Goal: Book appointment/travel/reservation

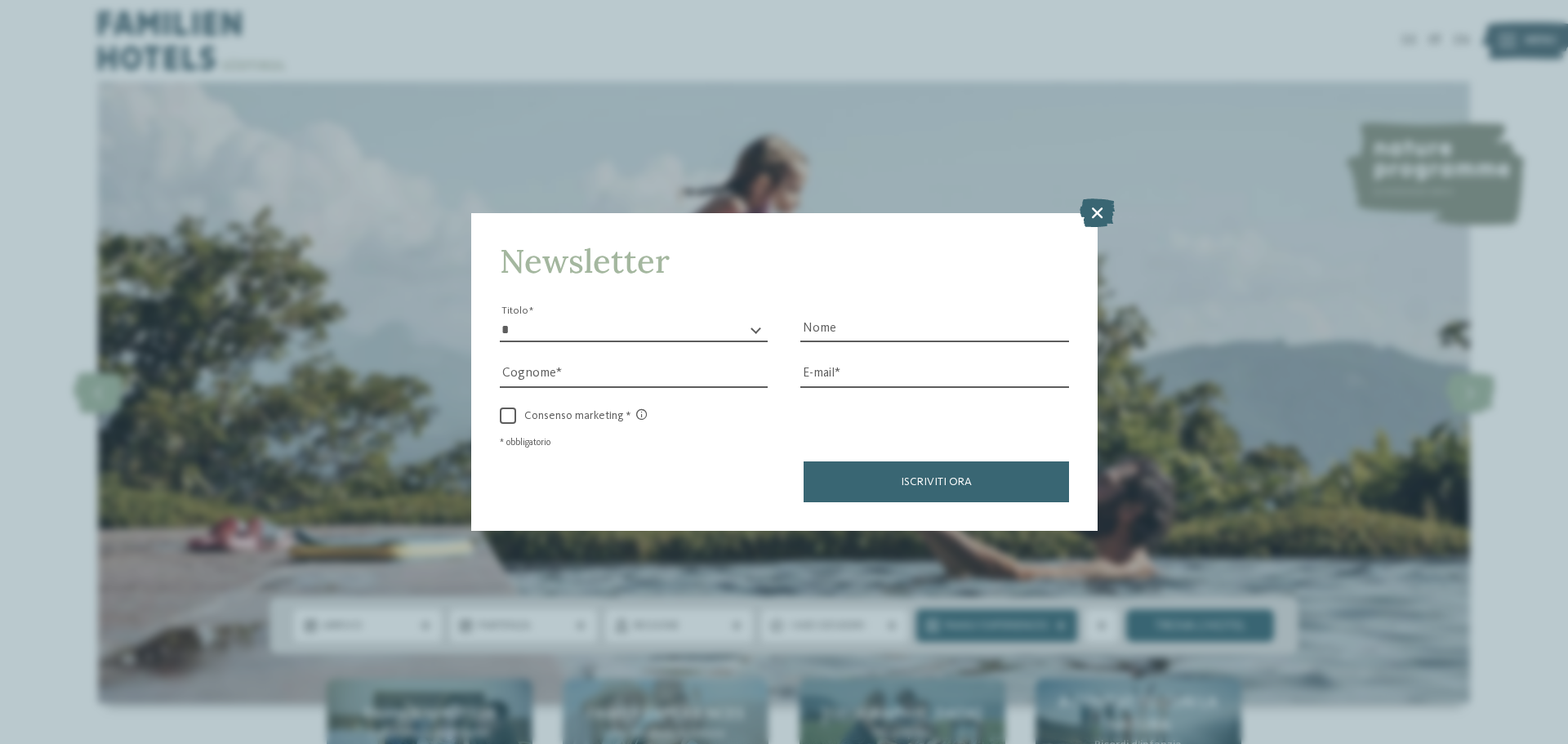
click at [1087, 211] on icon at bounding box center [1096, 213] width 35 height 29
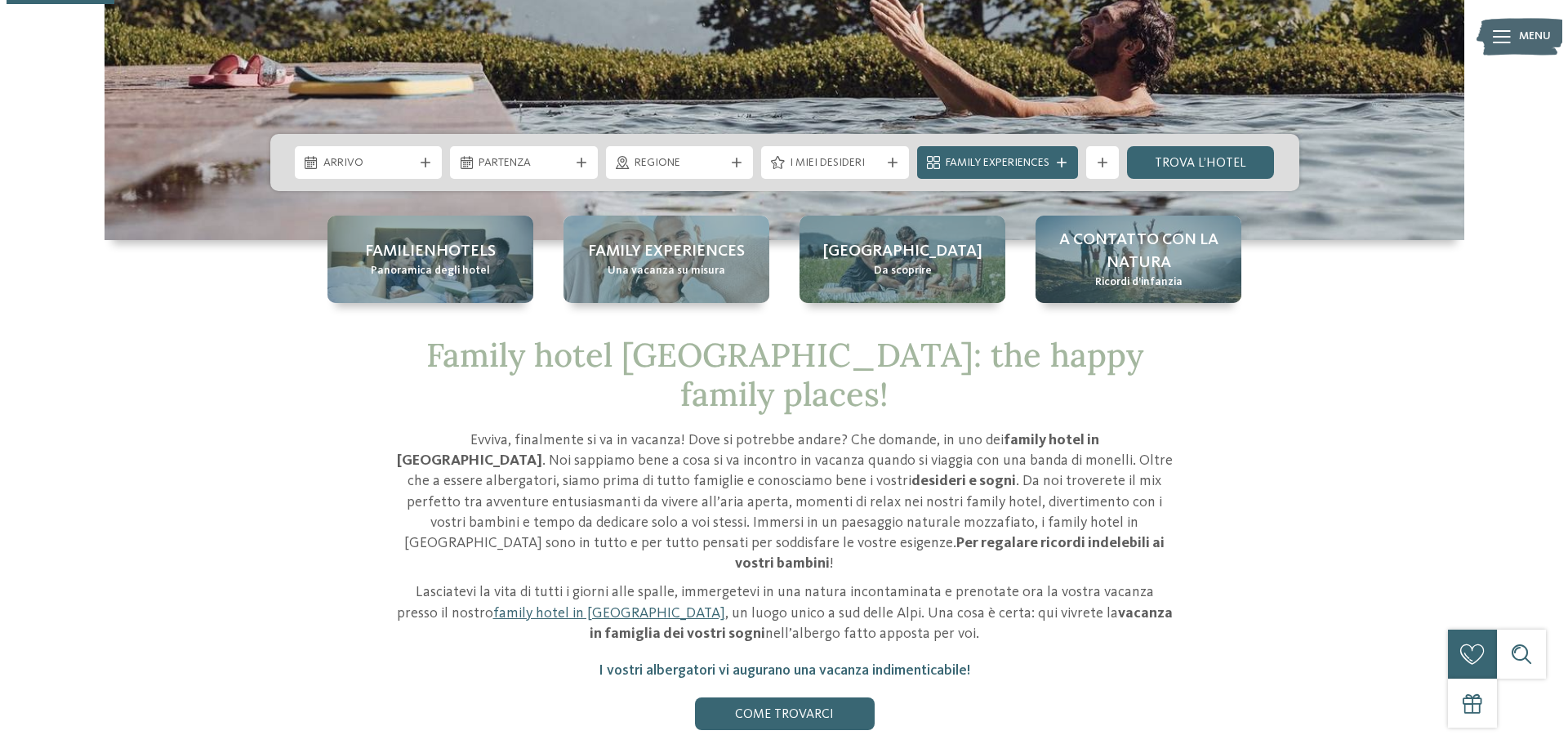
scroll to position [490, 0]
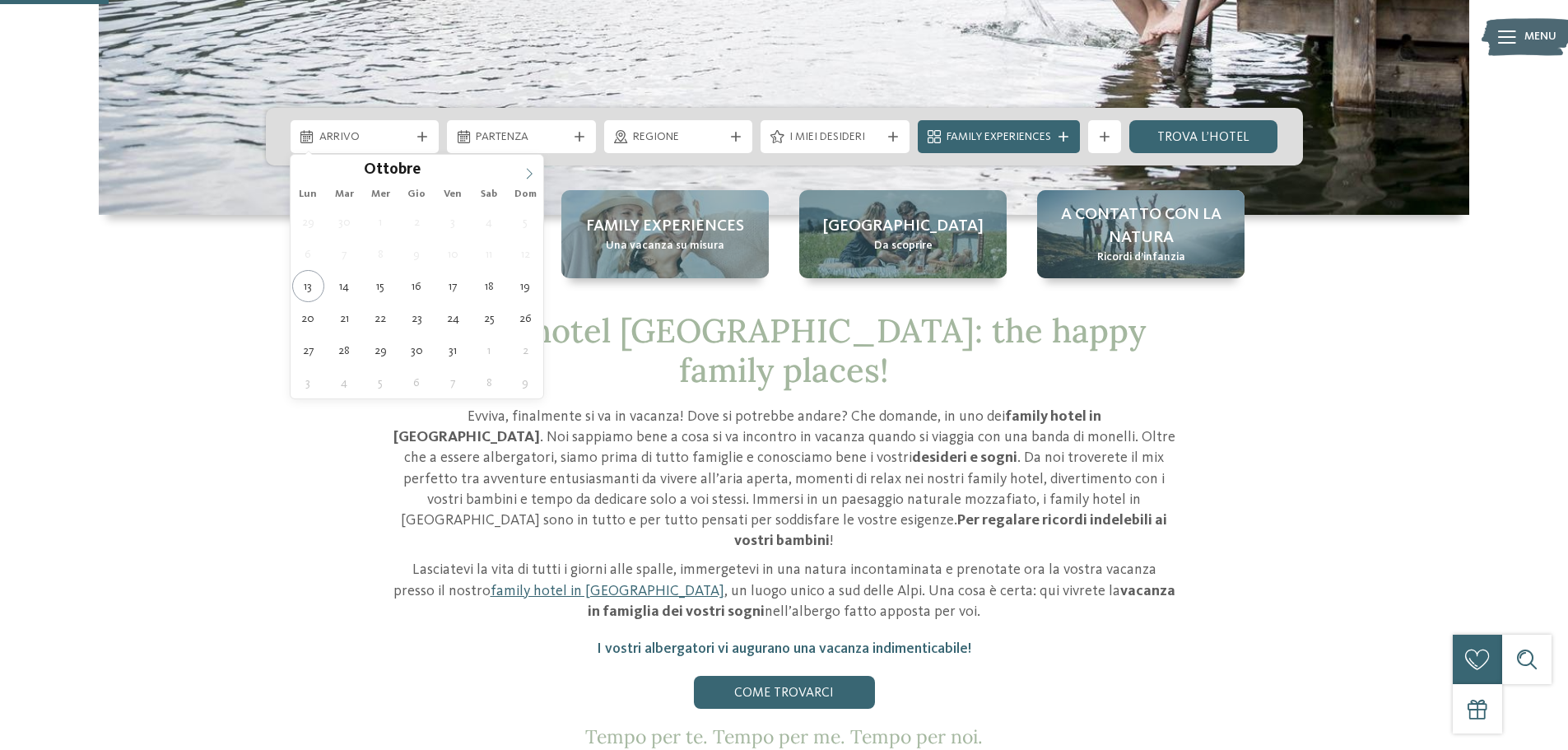
click at [533, 171] on icon at bounding box center [529, 173] width 12 height 12
click at [533, 171] on icon at bounding box center [529, 173] width 12 height 12
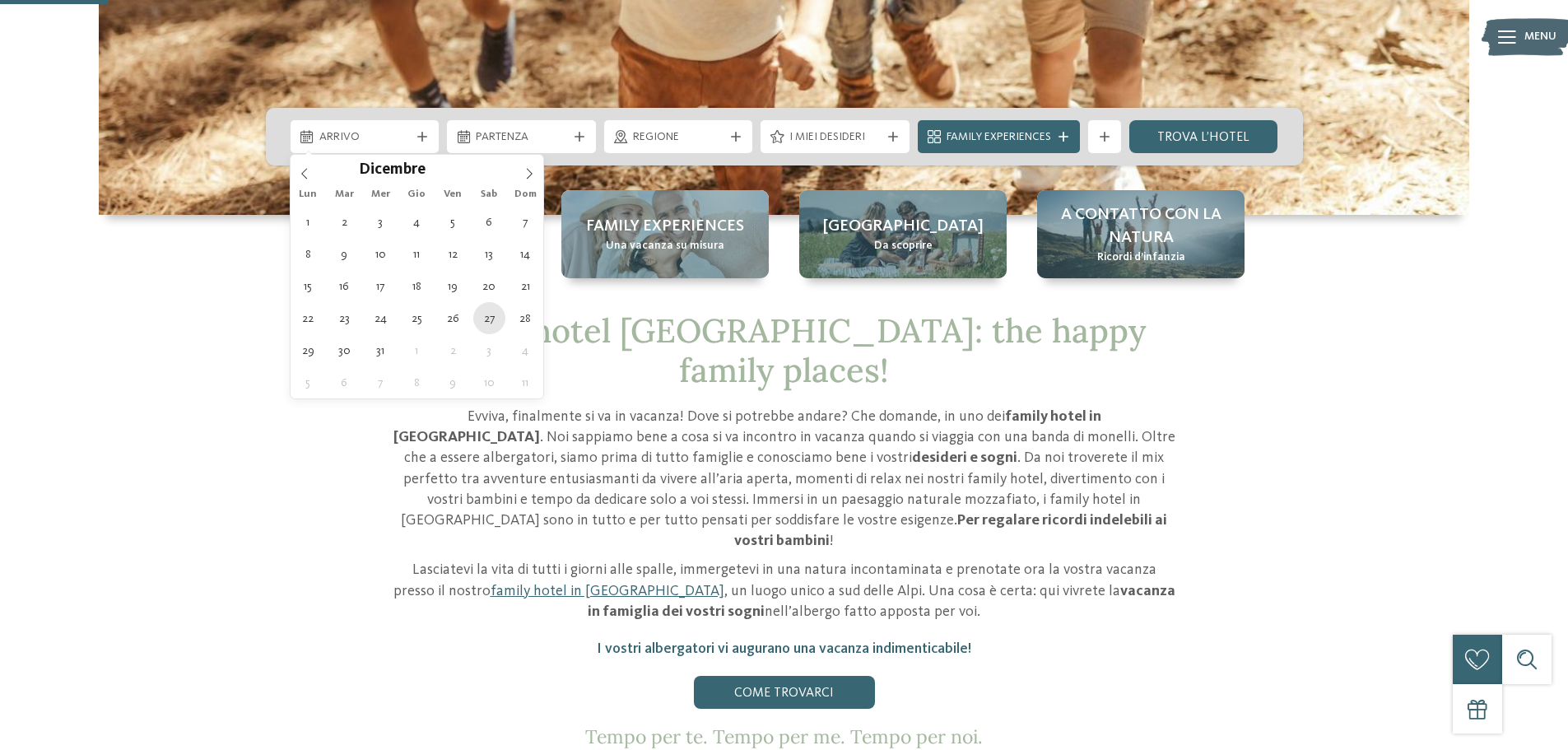
type div "[DATE]"
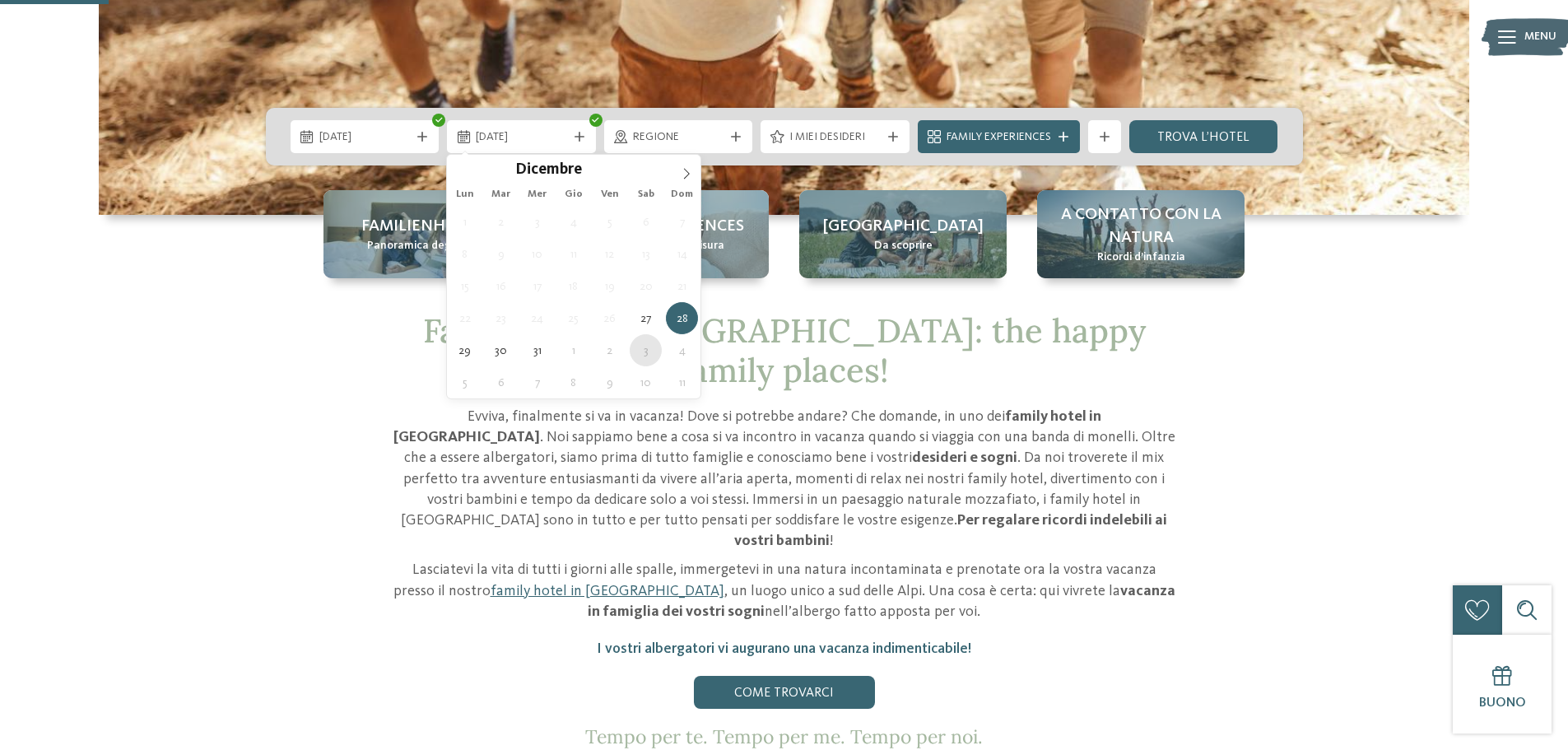
type div "[DATE]"
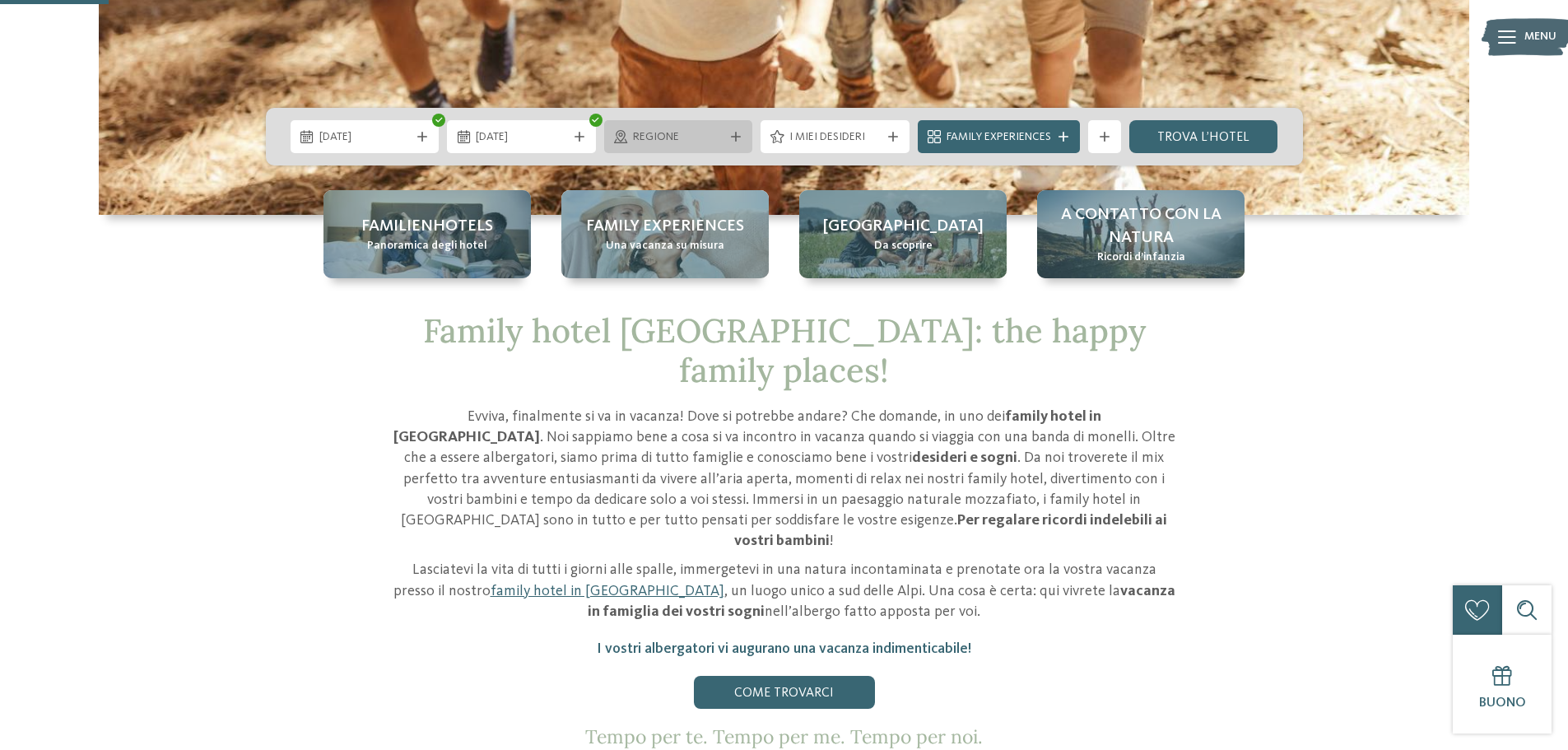
click at [675, 136] on span "Regione" at bounding box center [678, 137] width 91 height 16
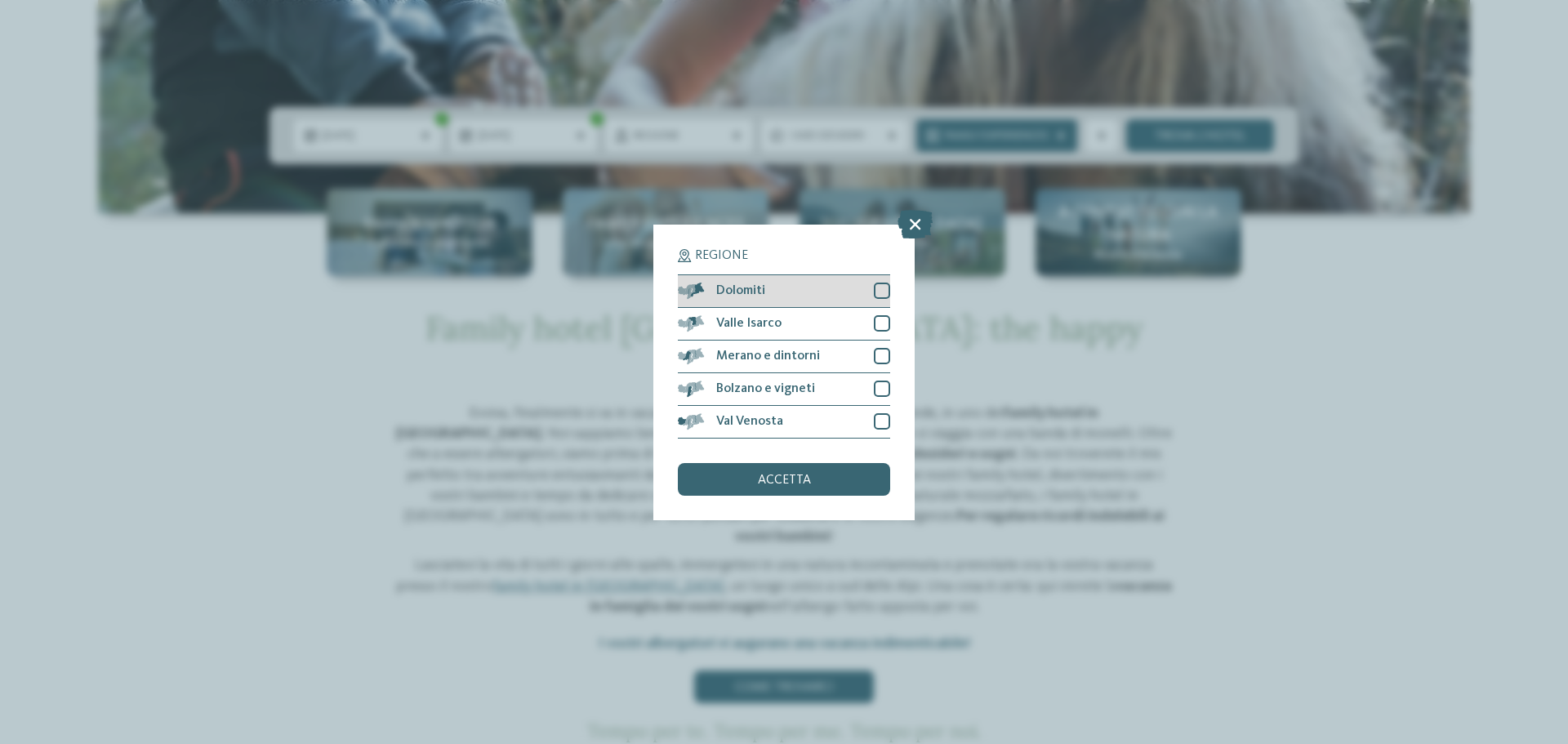
click at [871, 294] on div "Dolomiti" at bounding box center [783, 292] width 212 height 32
click at [879, 389] on div at bounding box center [882, 389] width 16 height 16
click at [847, 472] on div "accetta" at bounding box center [783, 479] width 212 height 32
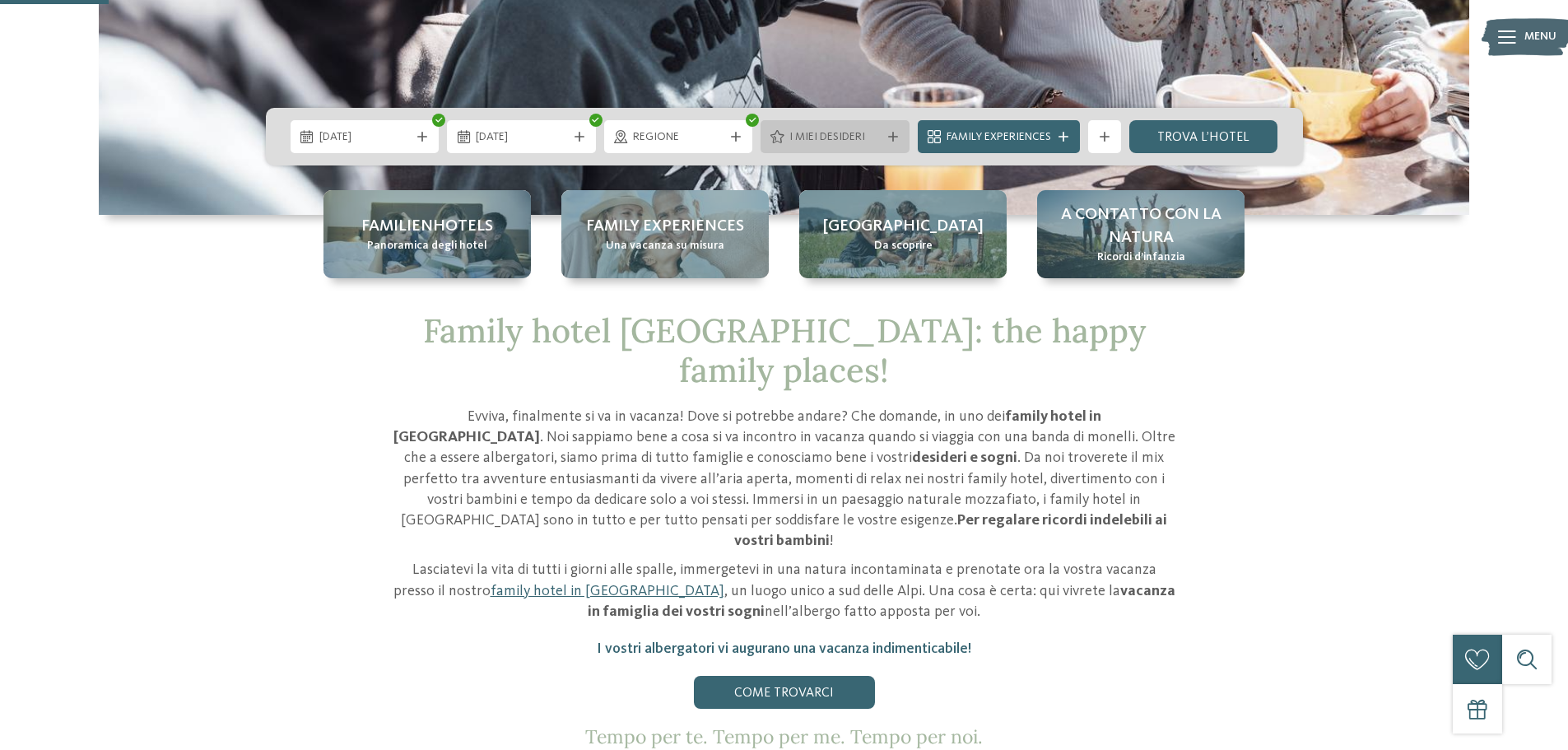
click at [833, 146] on div "I miei desideri" at bounding box center [835, 136] width 149 height 32
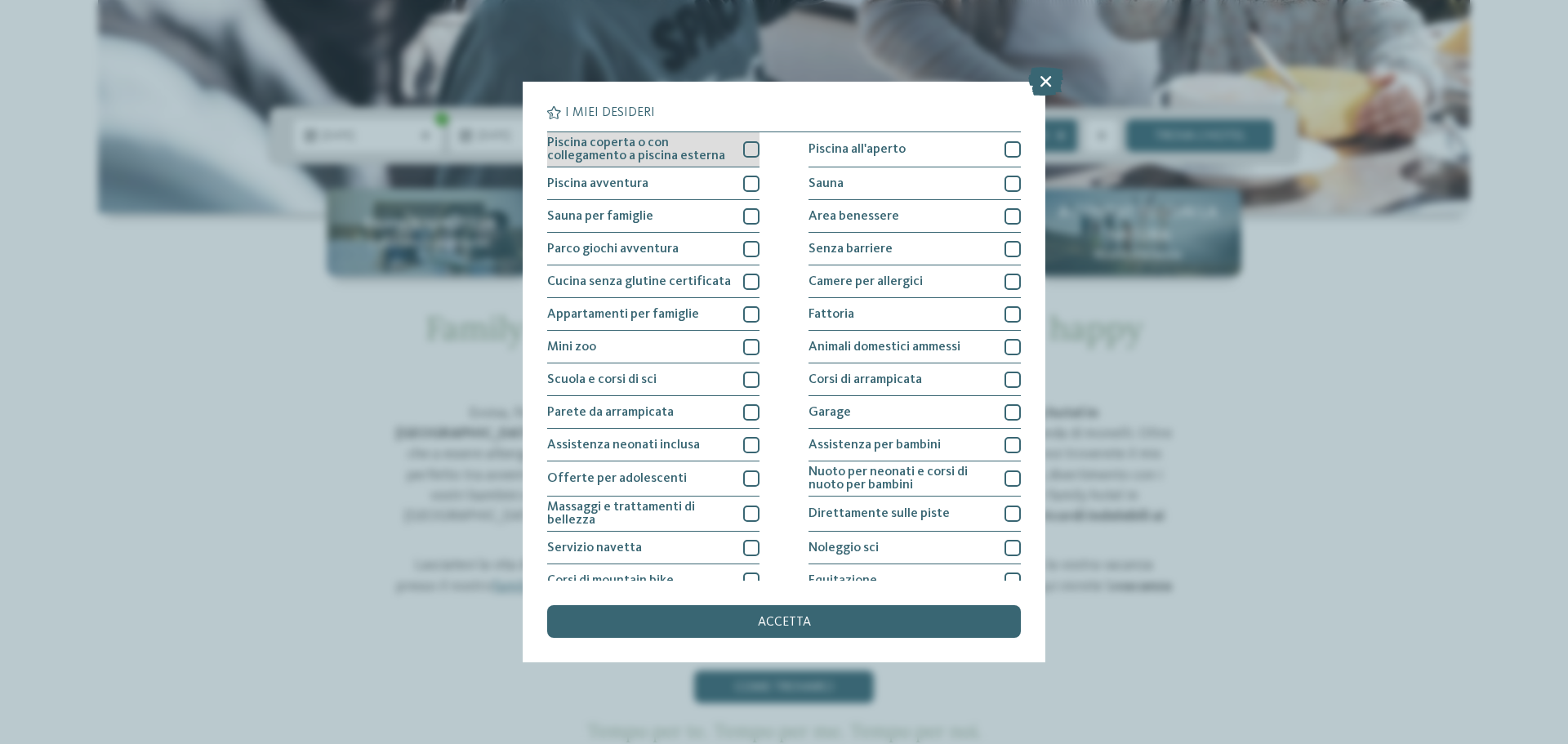
click at [737, 148] on div "Piscina coperta o con collegamento a piscina esterna" at bounding box center [652, 150] width 212 height 35
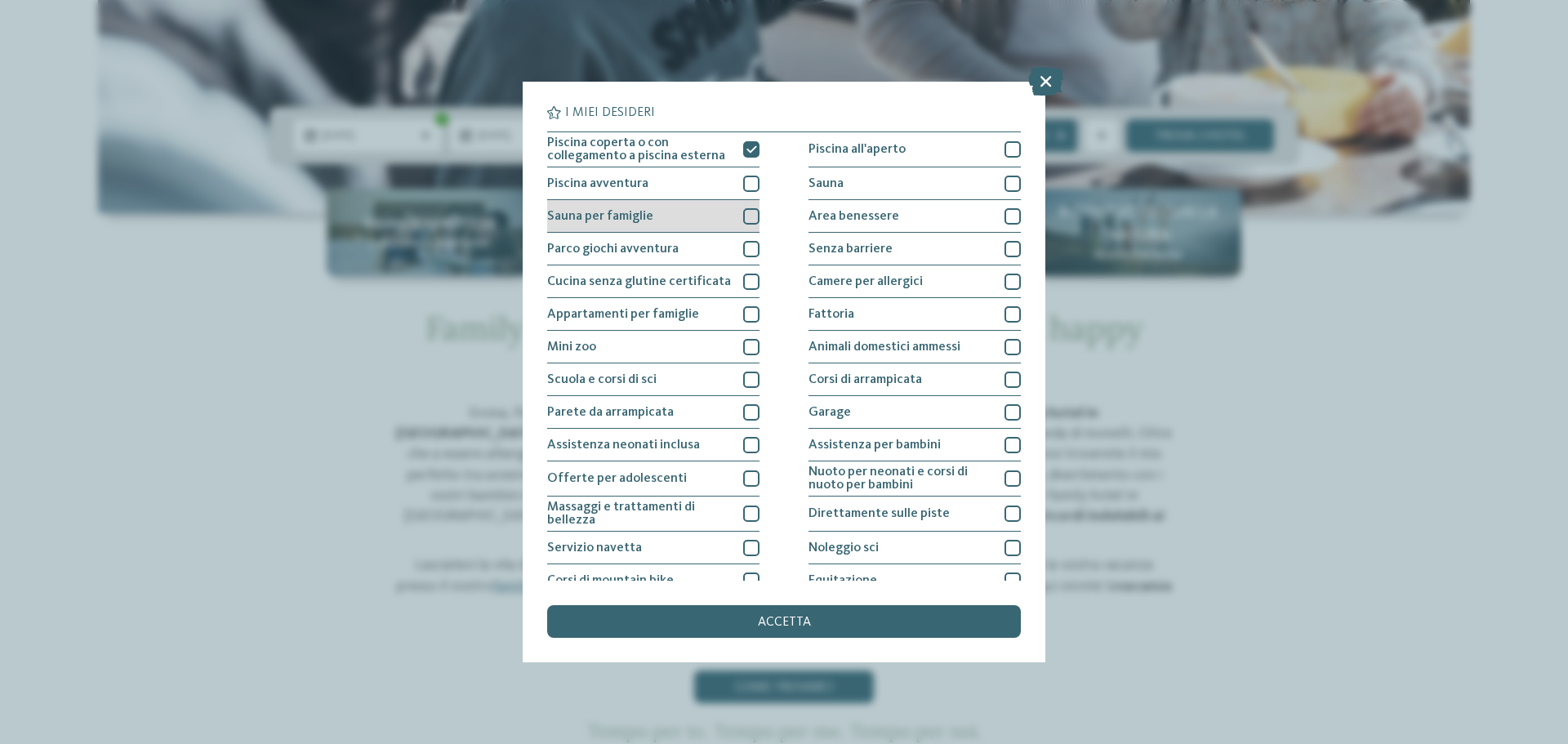
click at [743, 221] on div at bounding box center [751, 217] width 16 height 16
click at [743, 250] on div at bounding box center [751, 249] width 16 height 16
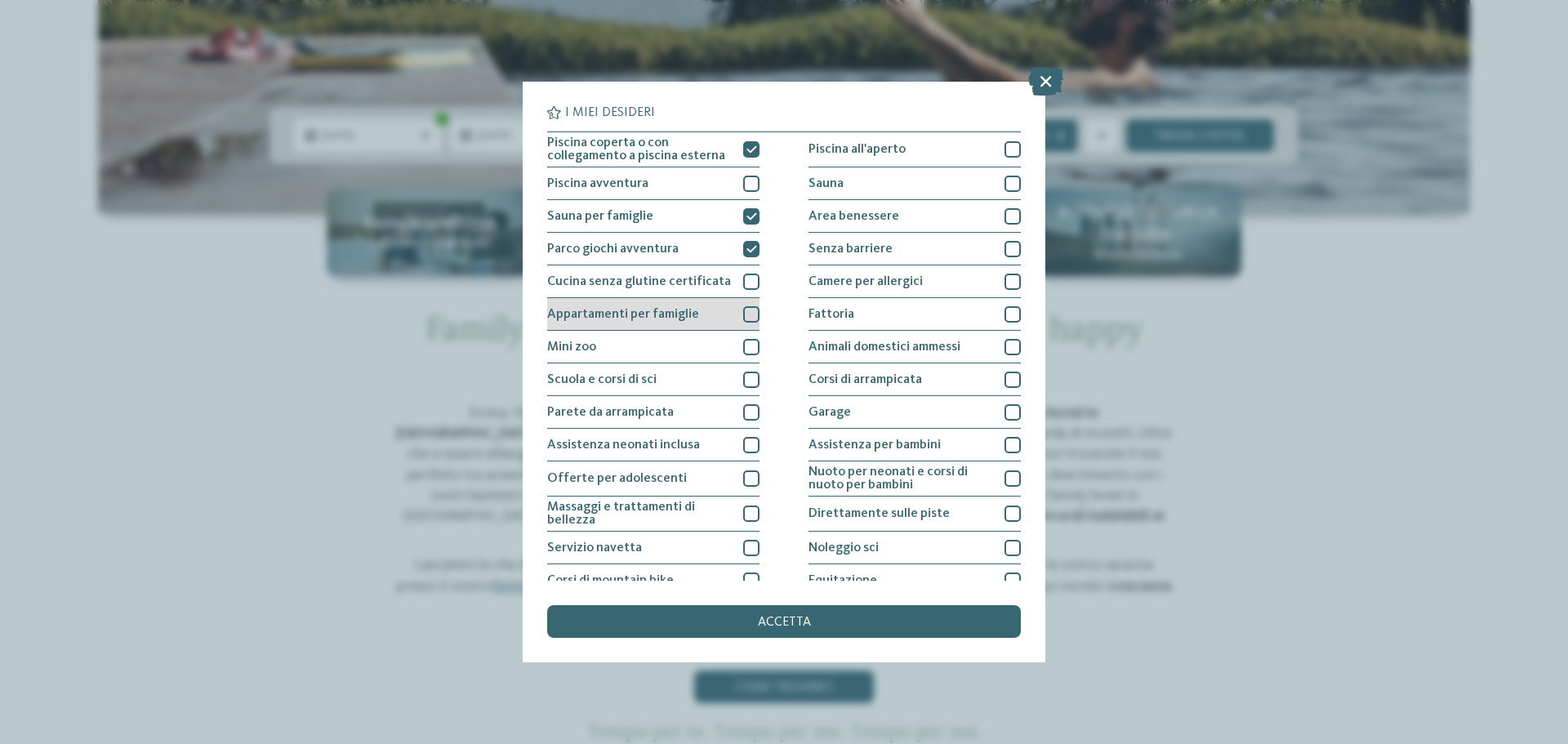
click at [746, 308] on div at bounding box center [751, 314] width 16 height 16
click at [752, 344] on div at bounding box center [751, 347] width 16 height 16
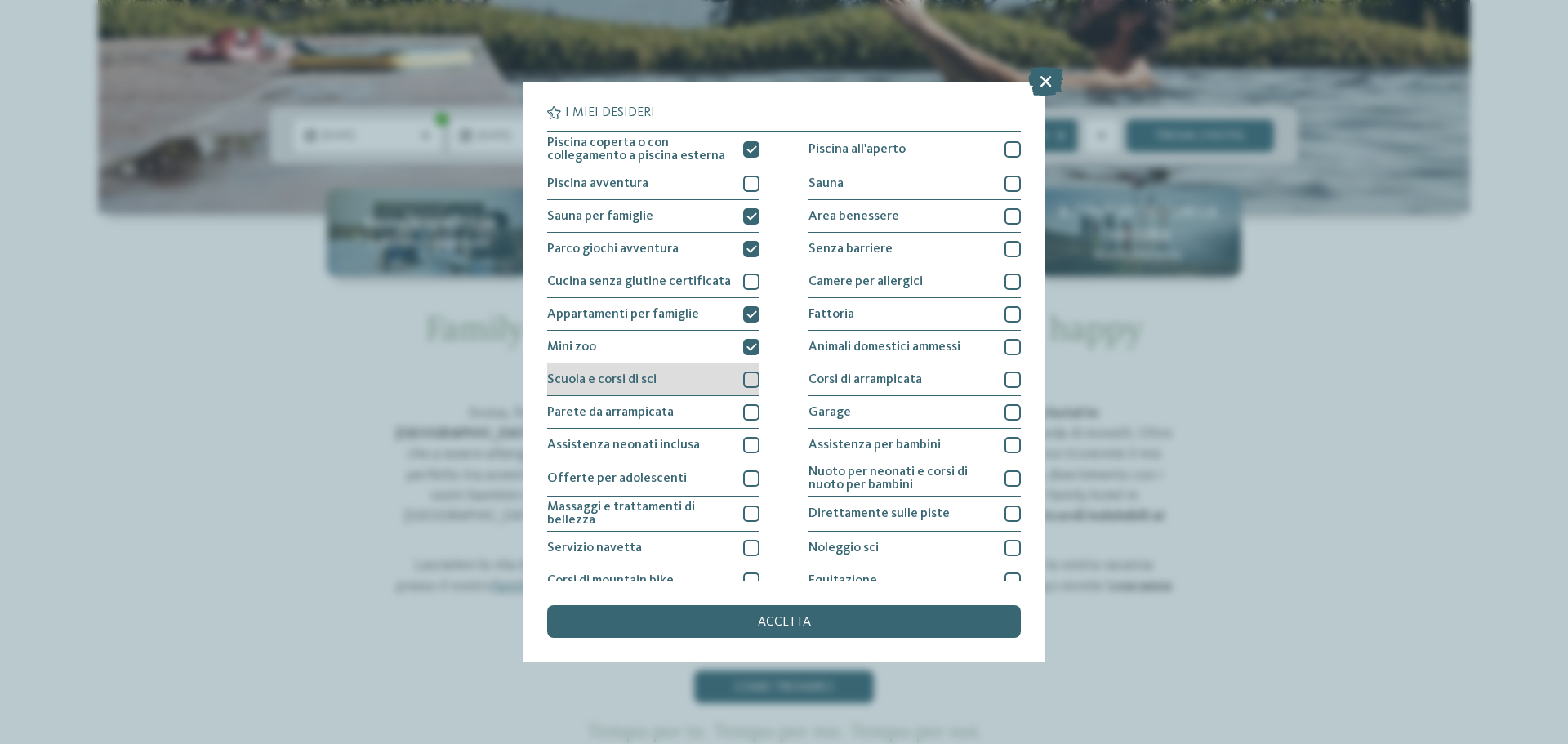
click at [743, 376] on div at bounding box center [751, 380] width 16 height 16
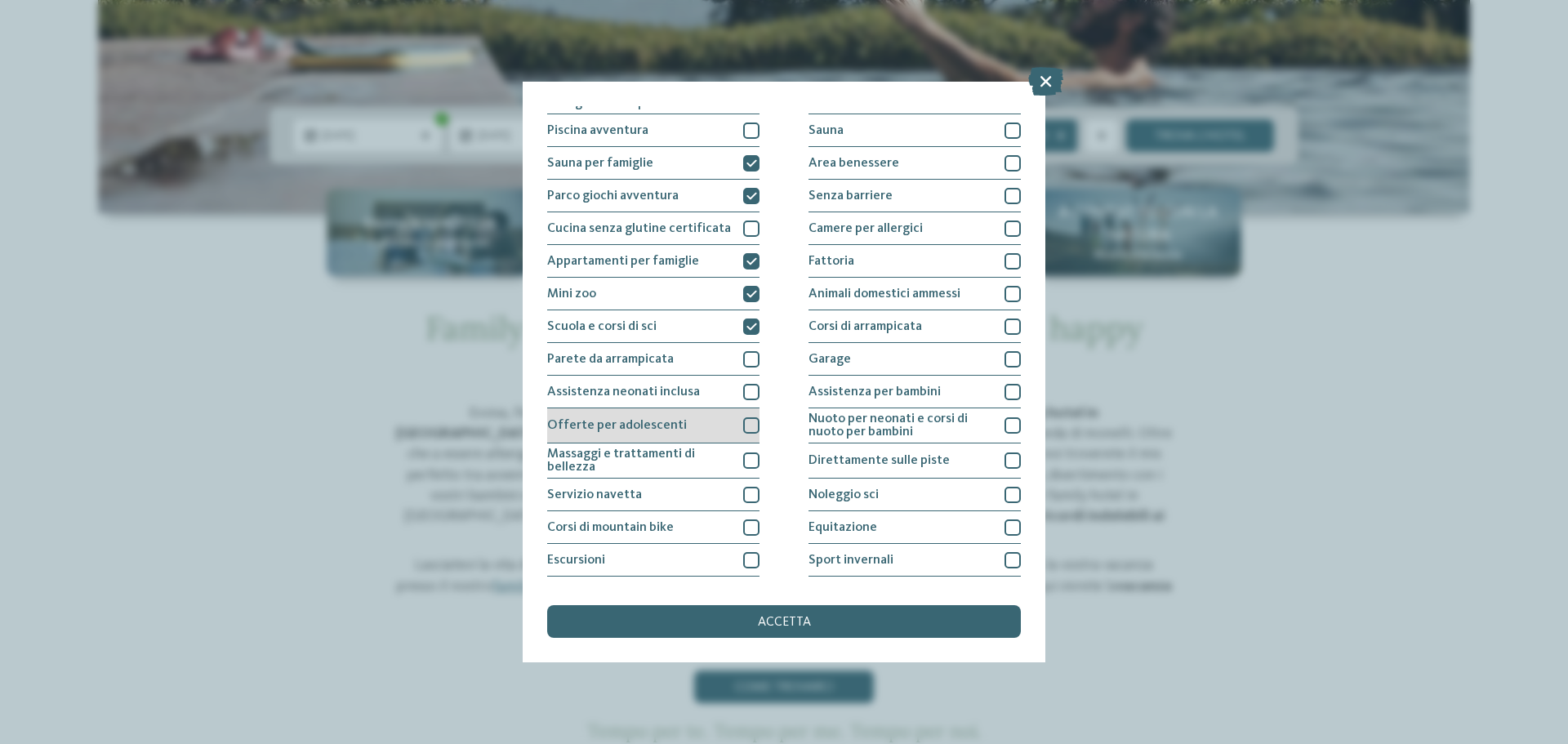
scroll to position [81, 0]
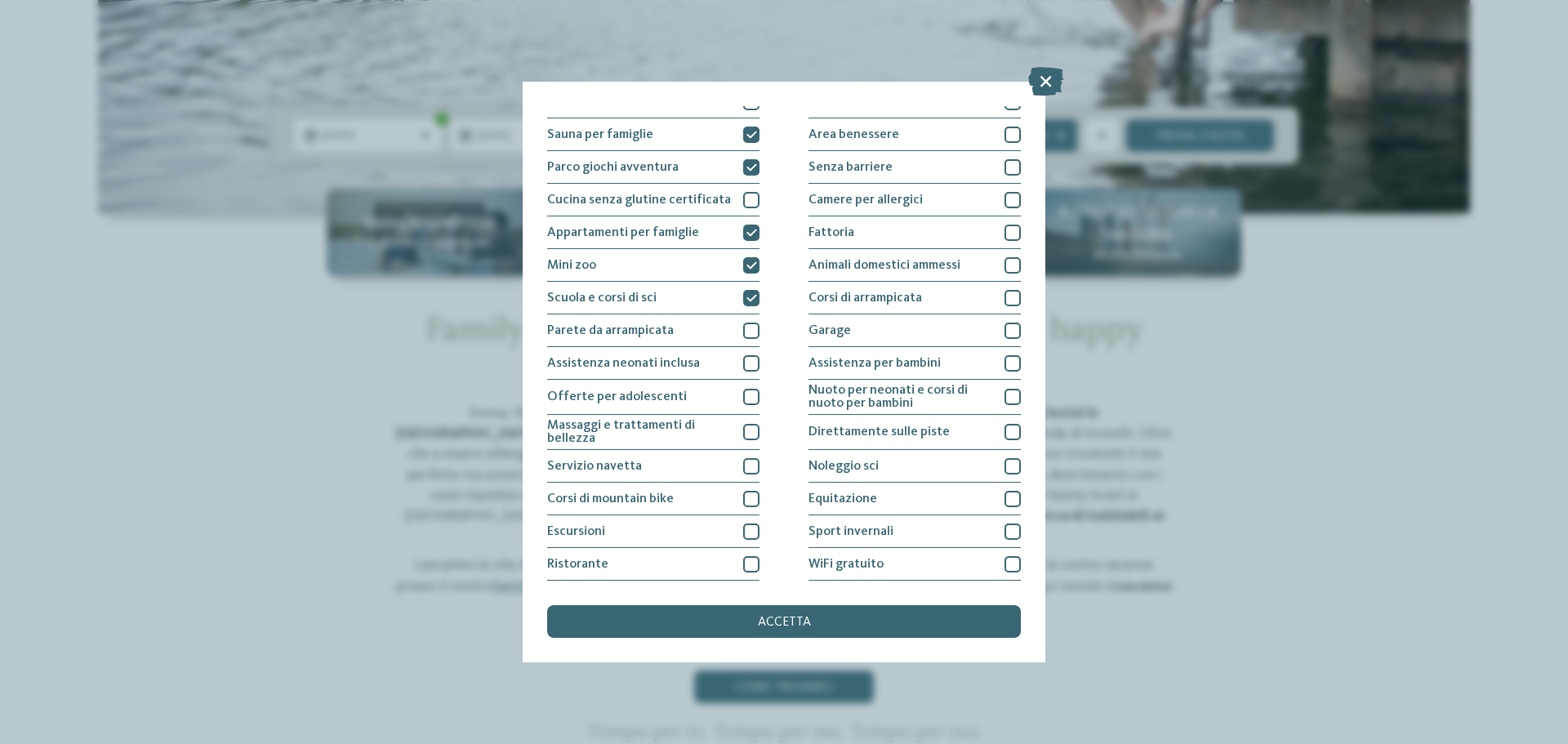
click at [756, 563] on div "Piscina coperta o con collegamento a piscina esterna Piscina all'aperto Piscina…" at bounding box center [783, 332] width 473 height 564
drag, startPoint x: 742, startPoint y: 556, endPoint x: 854, endPoint y: 551, distance: 112.1
click at [743, 556] on div at bounding box center [751, 564] width 16 height 16
click at [983, 526] on div "Sport invernali" at bounding box center [914, 532] width 212 height 32
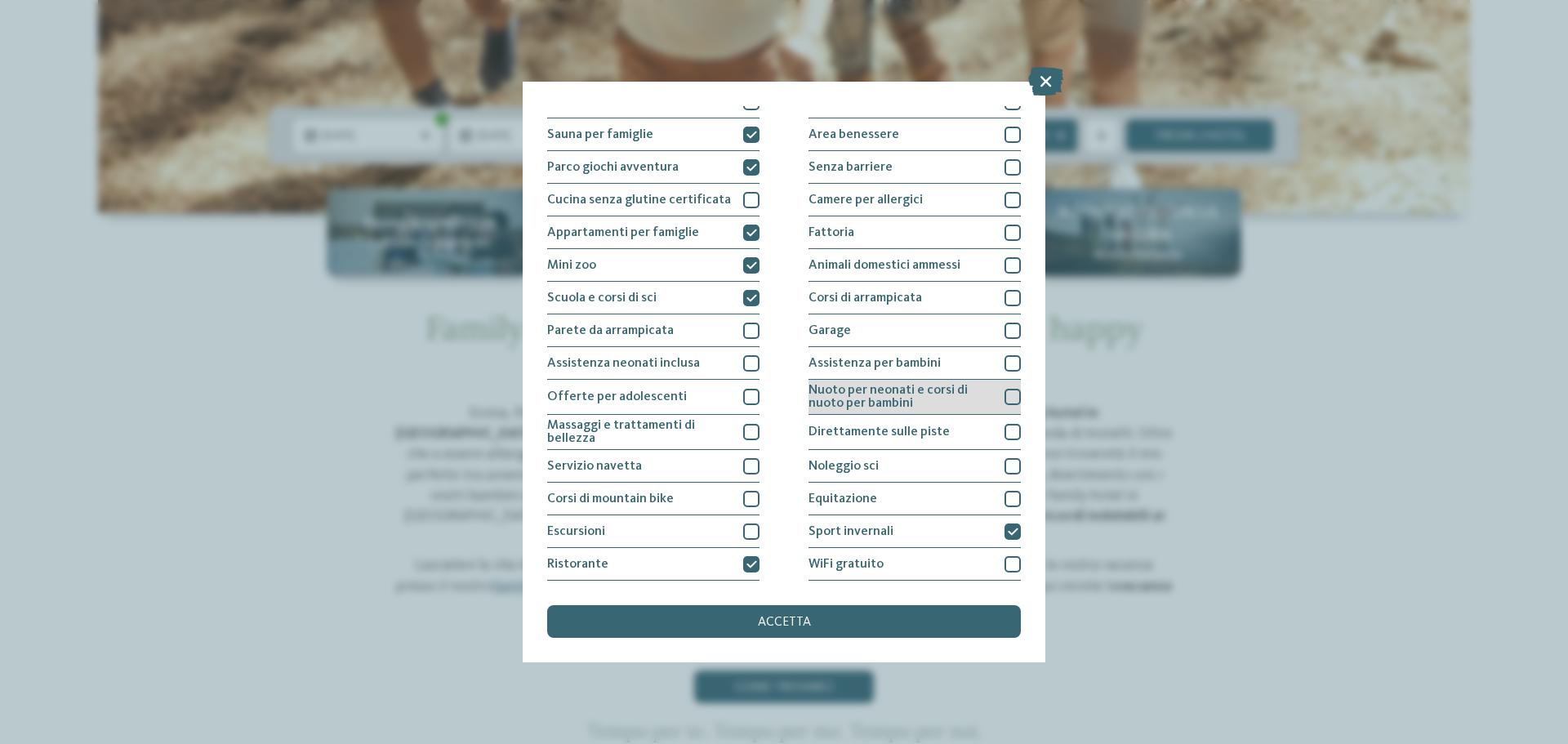
click at [967, 398] on span "Nuoto per neonati e corsi di nuoto per bambini" at bounding box center [899, 397] width 183 height 26
click at [965, 354] on div "Assistenza per bambini" at bounding box center [914, 363] width 212 height 32
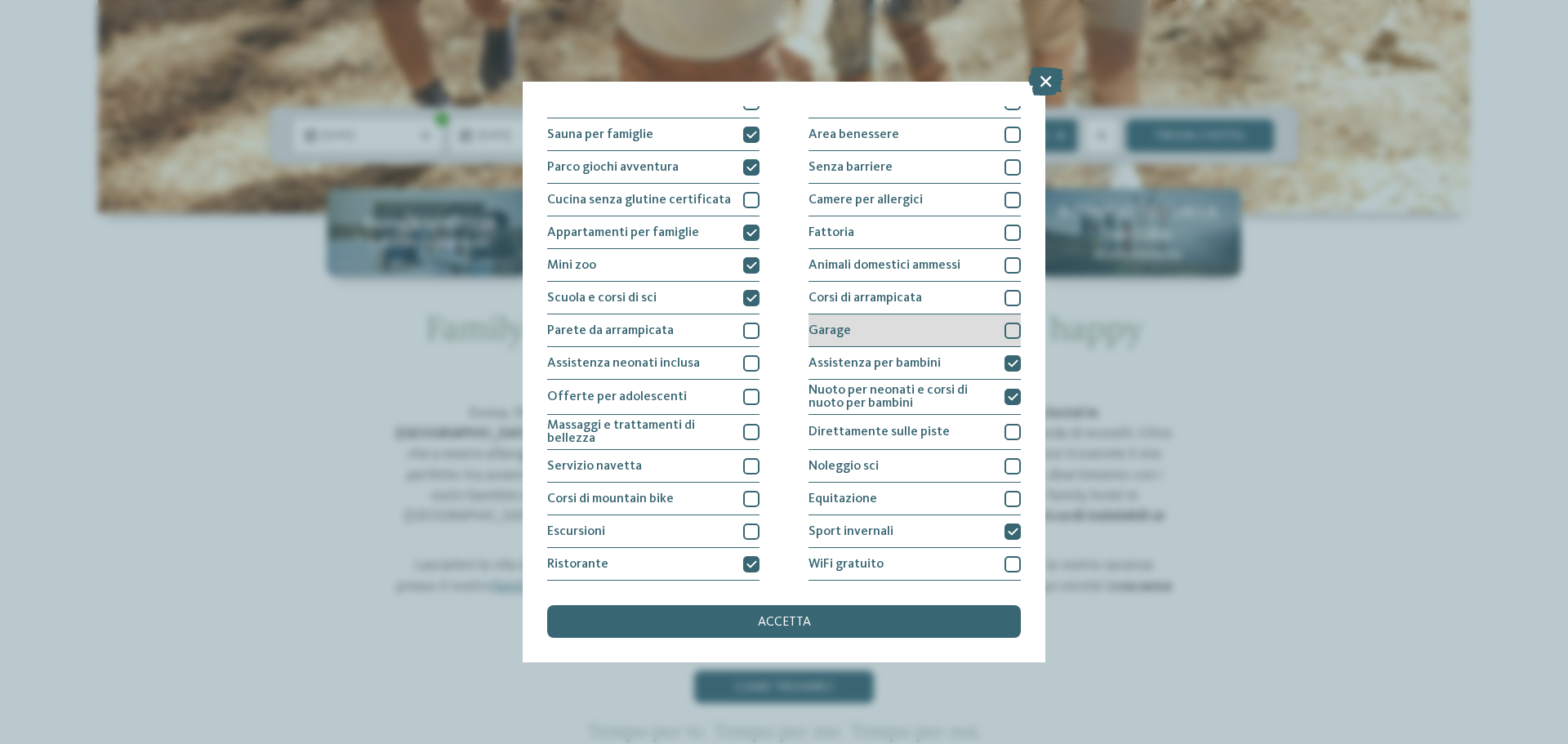
click at [952, 324] on div "Garage" at bounding box center [914, 330] width 212 height 32
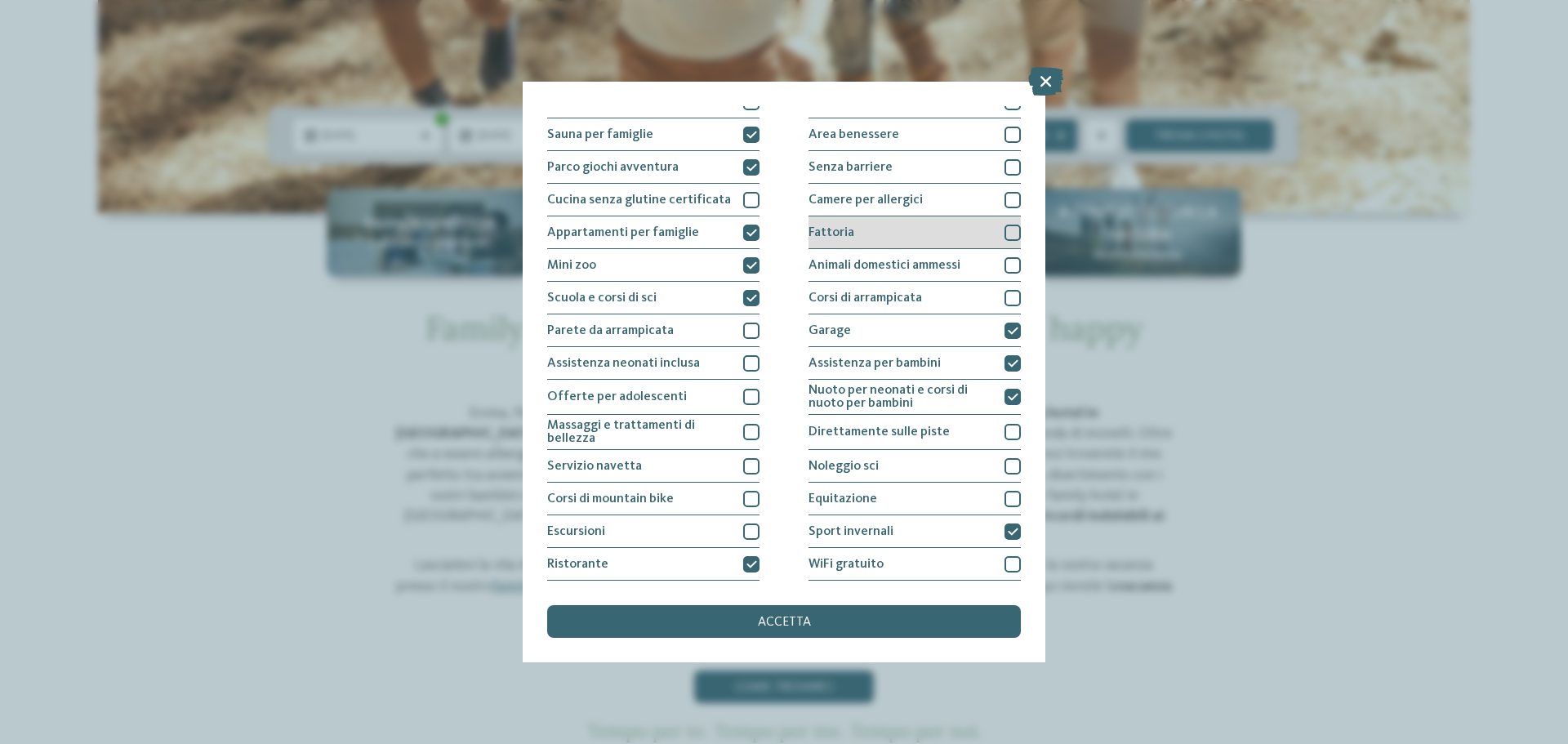
click at [936, 221] on div "Fattoria" at bounding box center [914, 233] width 212 height 32
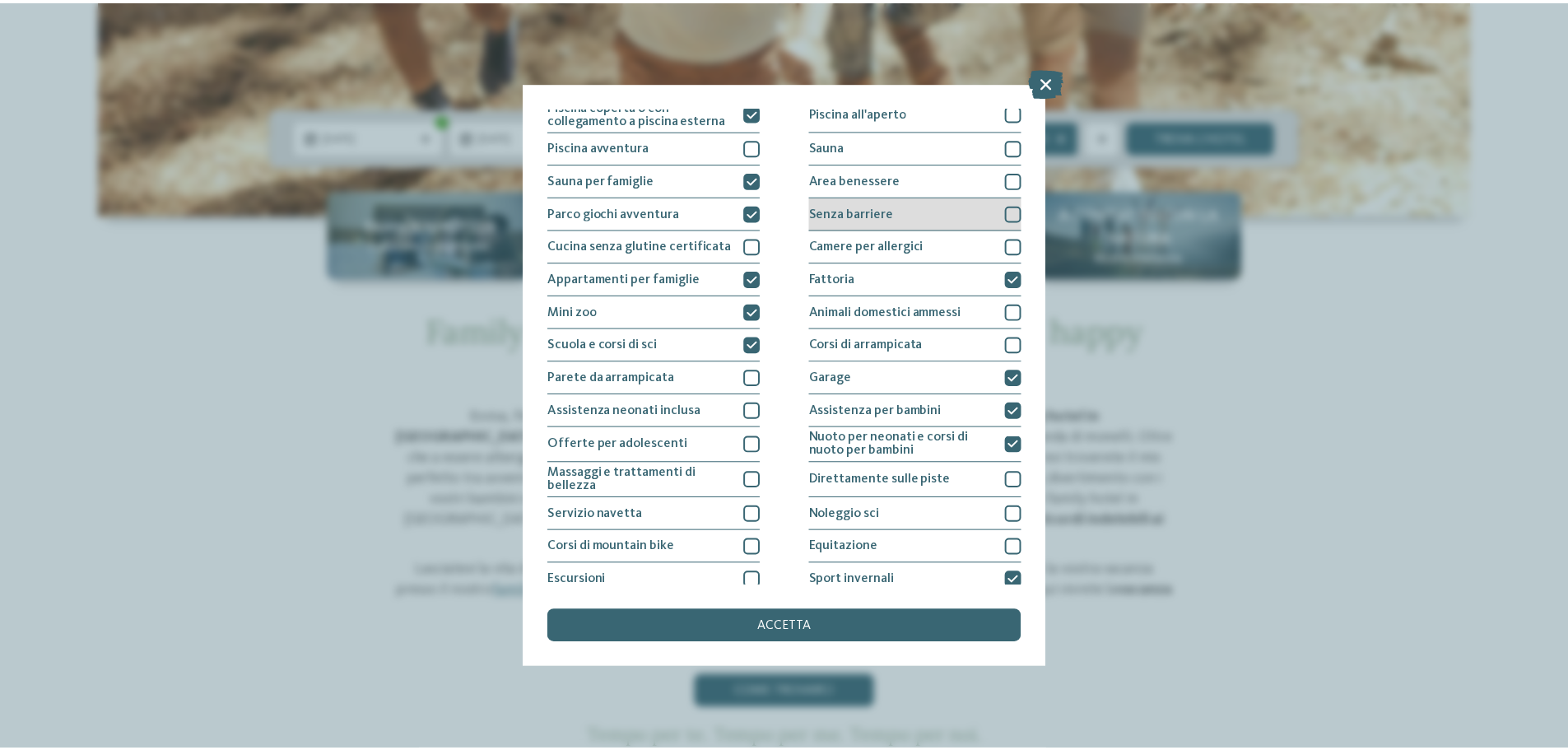
scroll to position [0, 0]
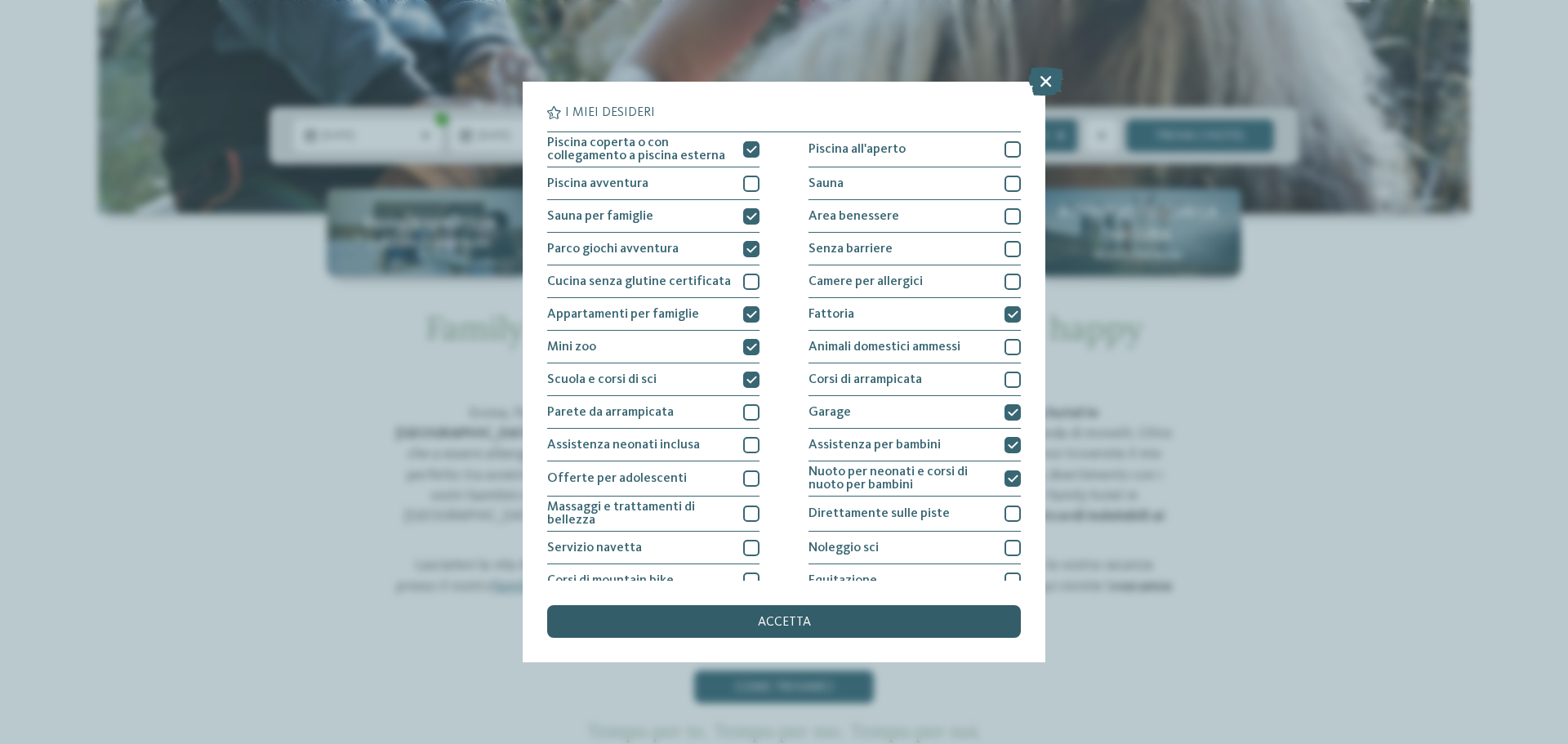
click at [882, 615] on div "accetta" at bounding box center [783, 621] width 473 height 32
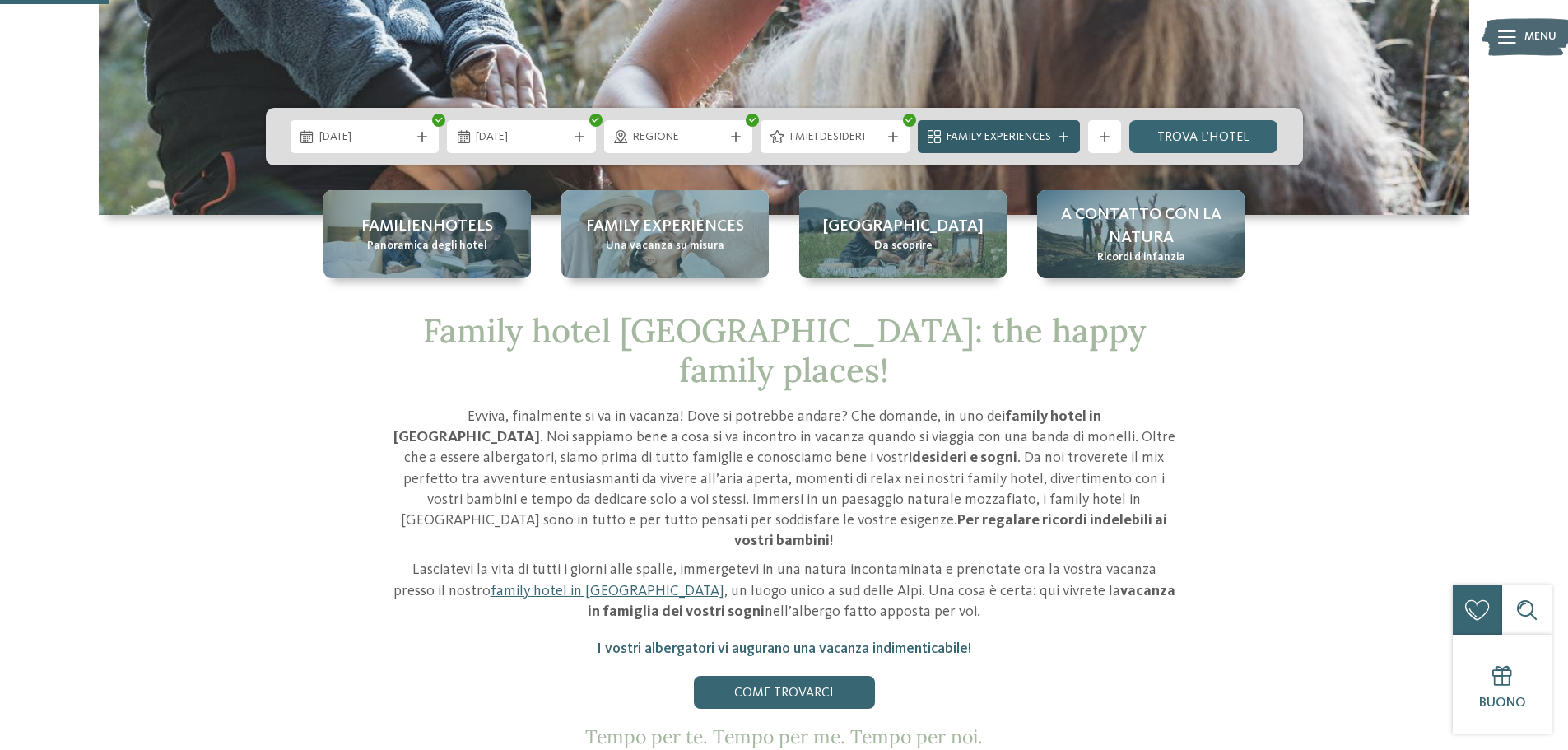
click at [1021, 140] on span "Family Experiences" at bounding box center [999, 137] width 105 height 16
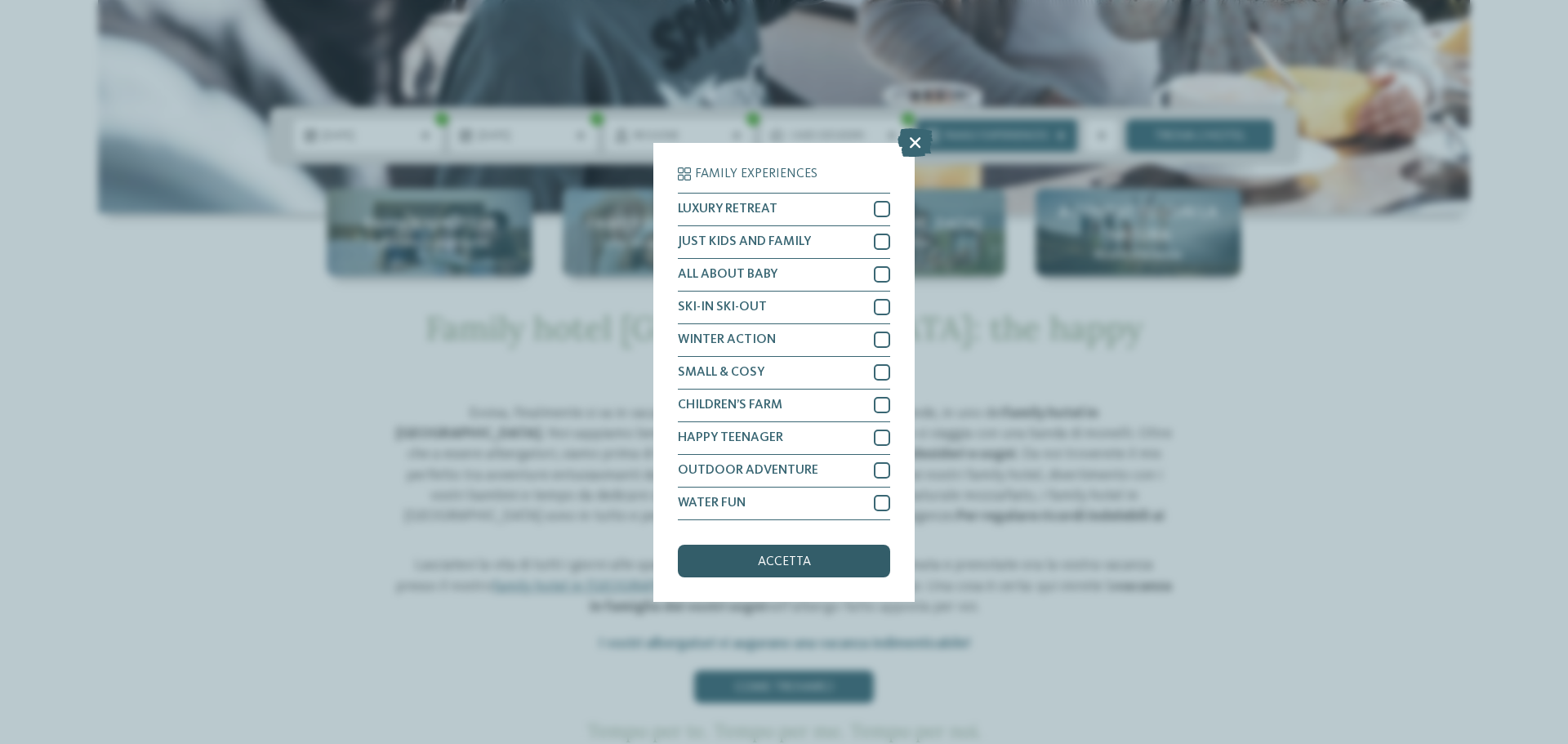
click at [826, 573] on div "accetta" at bounding box center [783, 561] width 212 height 32
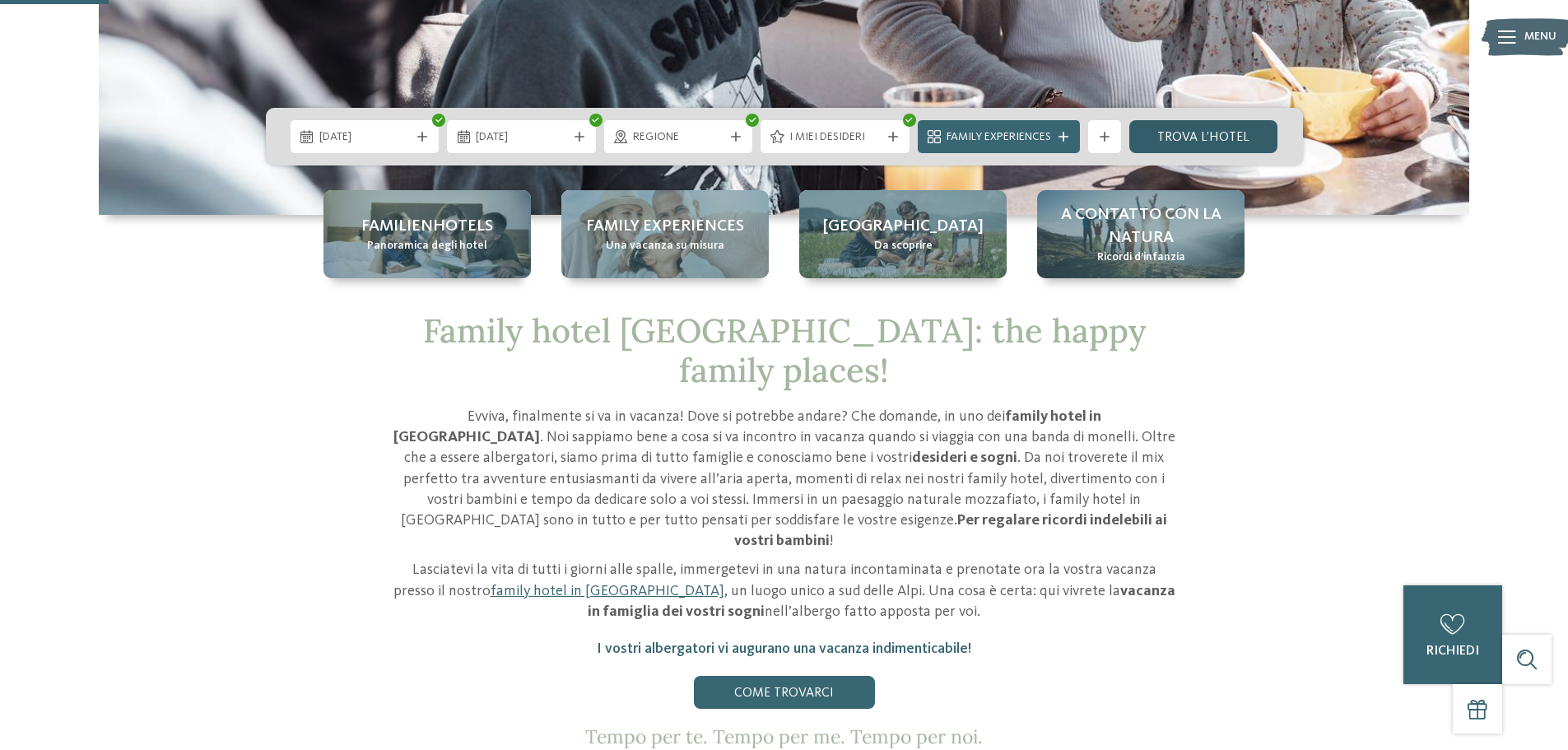
click at [1220, 138] on link "trova l’hotel" at bounding box center [1204, 136] width 149 height 32
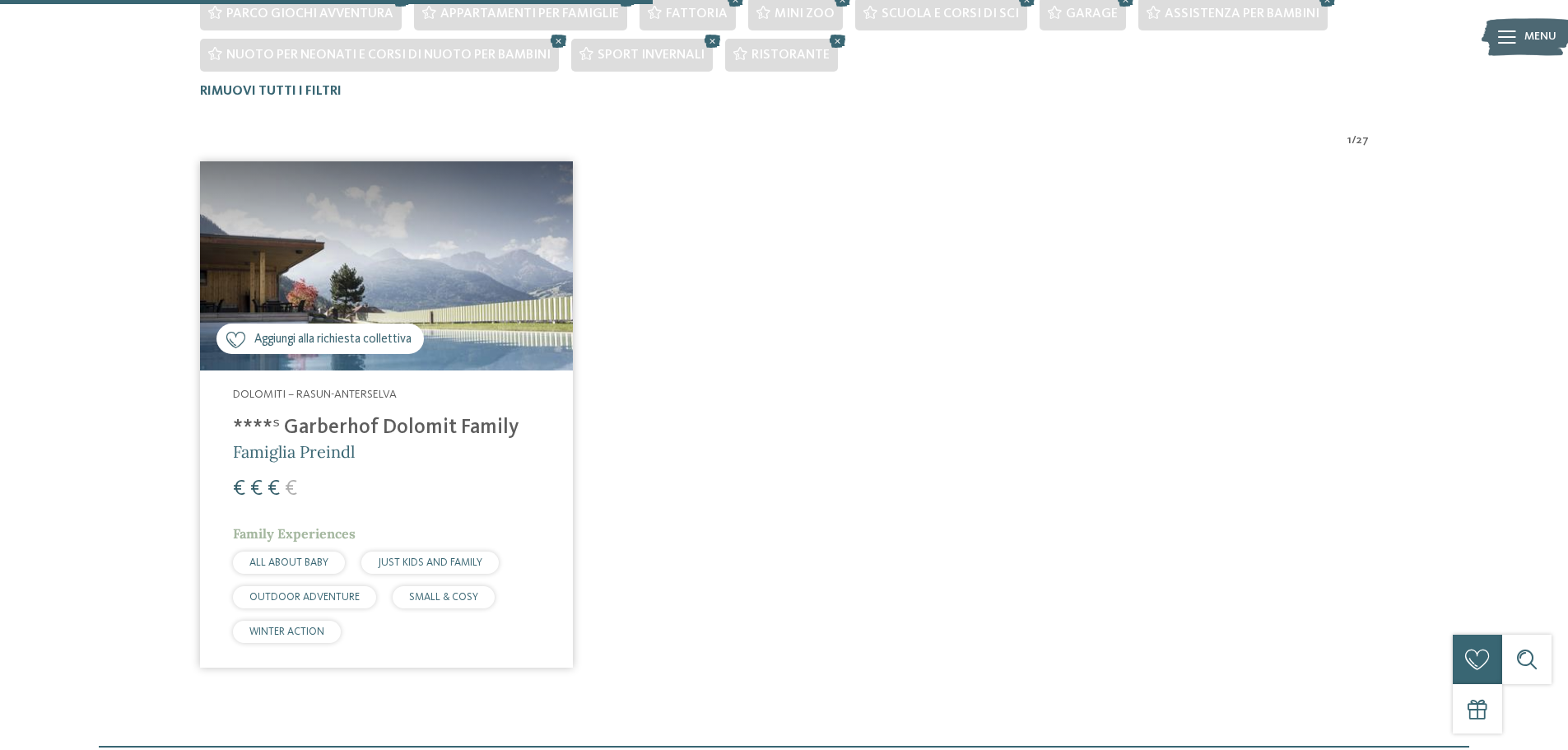
scroll to position [623, 0]
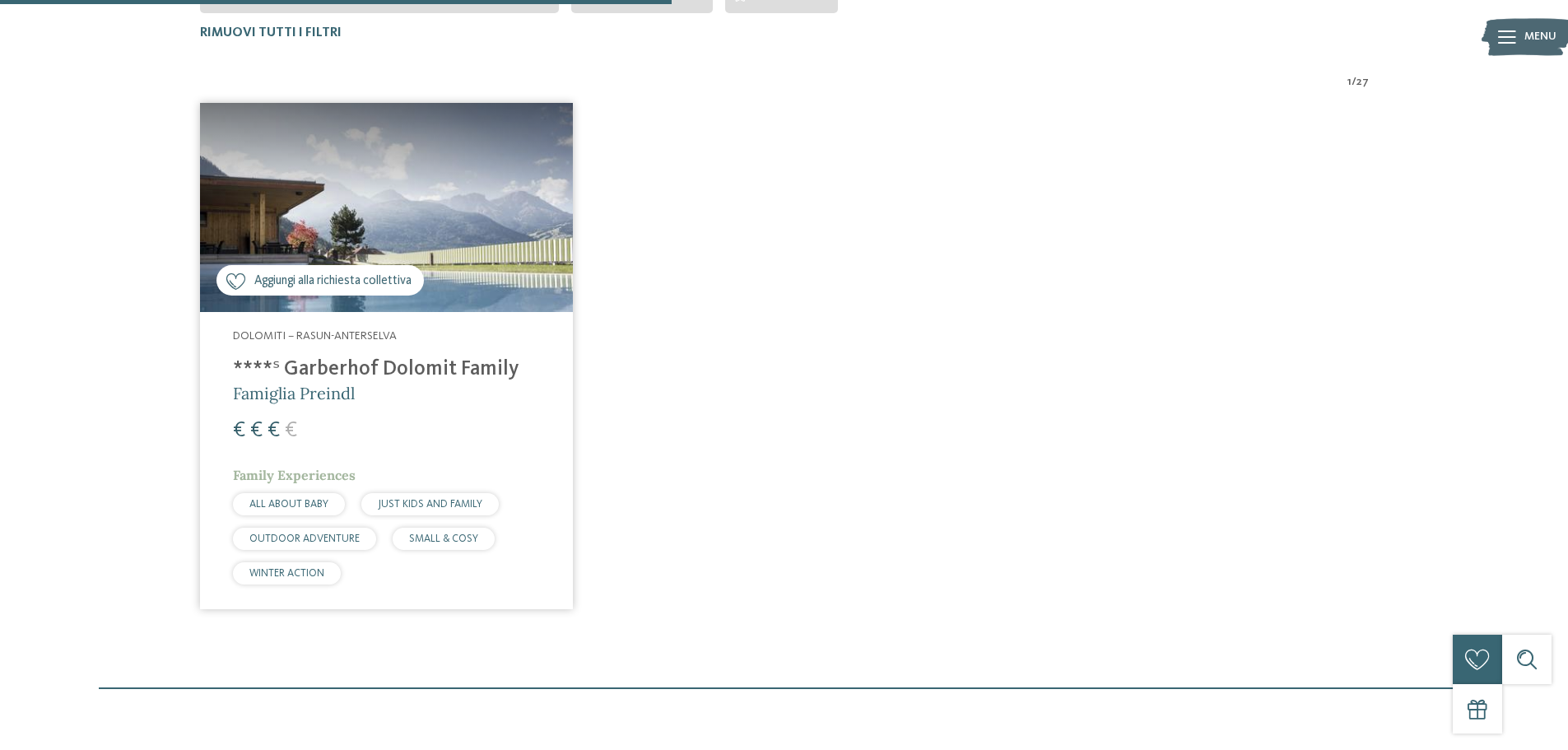
click at [439, 371] on h4 "****ˢ Garberhof Dolomit Family" at bounding box center [386, 369] width 307 height 24
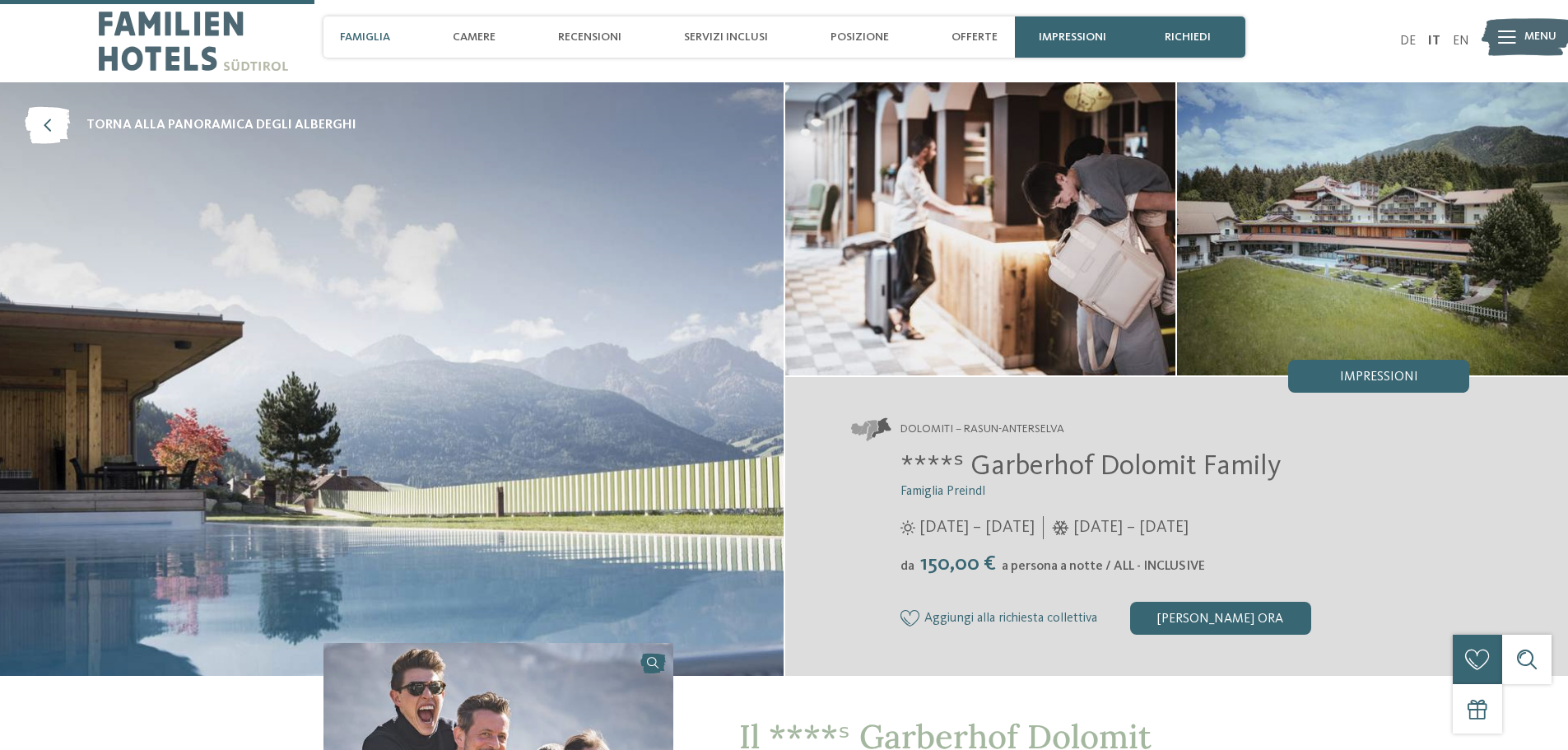
scroll to position [1070, 0]
